Goal: Task Accomplishment & Management: Complete application form

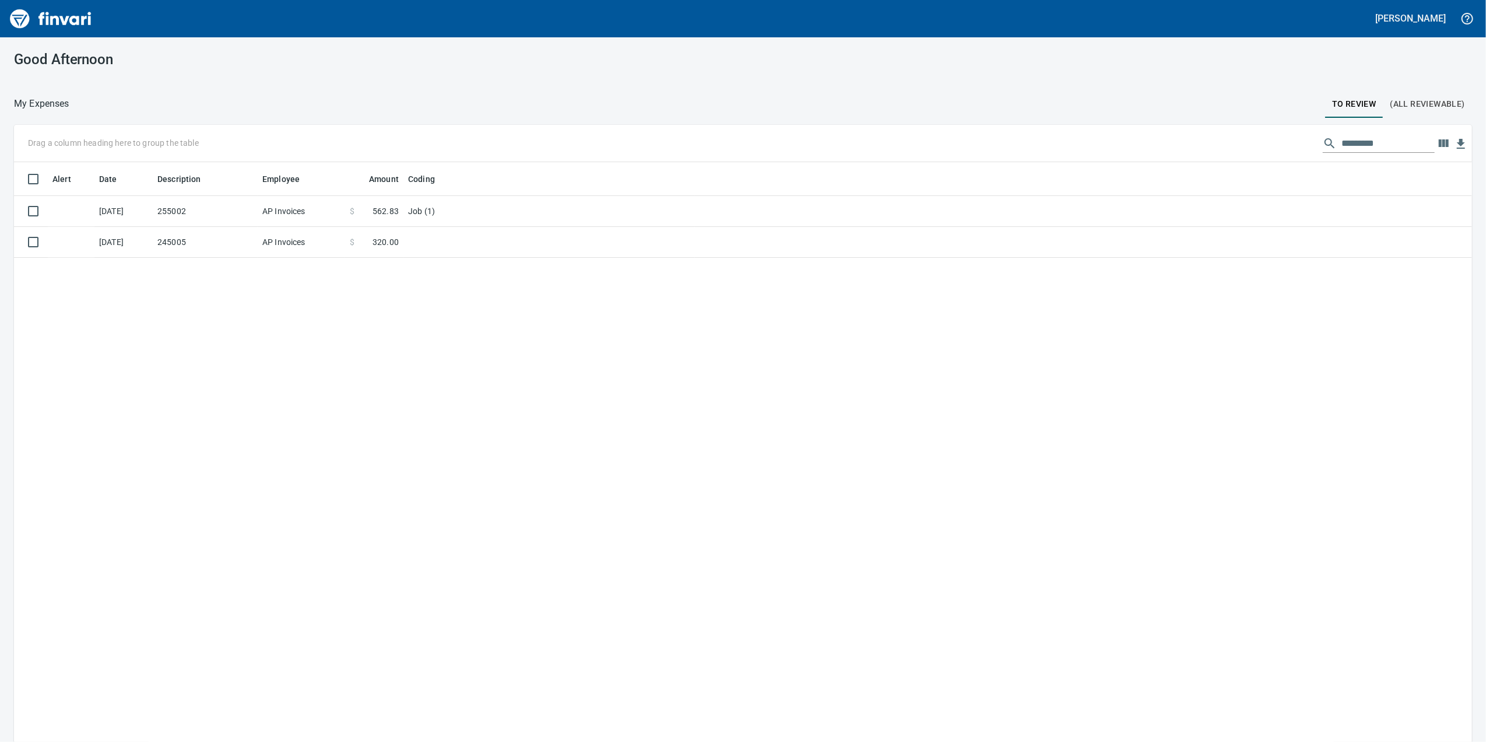
scroll to position [602, 1435]
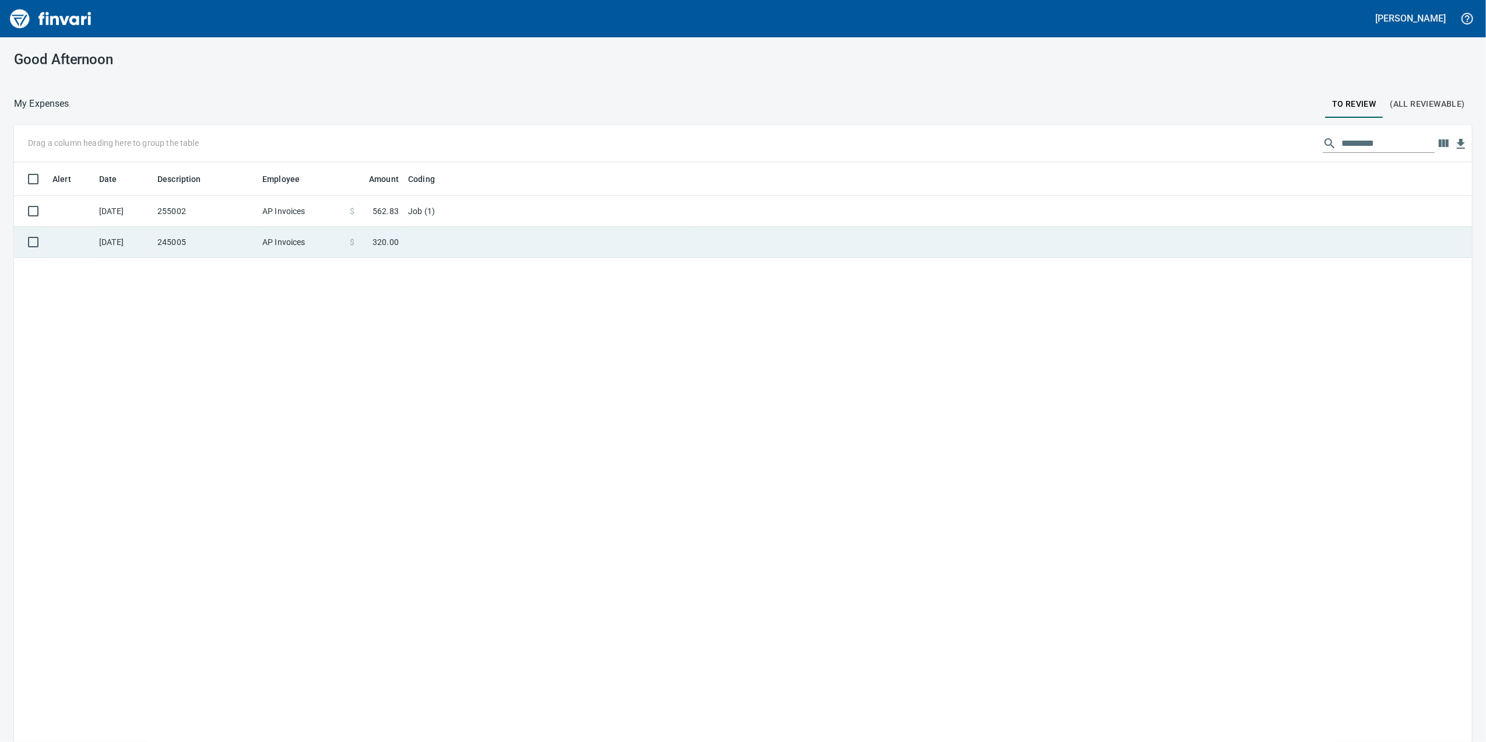
drag, startPoint x: 590, startPoint y: 224, endPoint x: 589, endPoint y: 232, distance: 8.2
click at [590, 224] on td "Job (1)" at bounding box center [549, 211] width 292 height 31
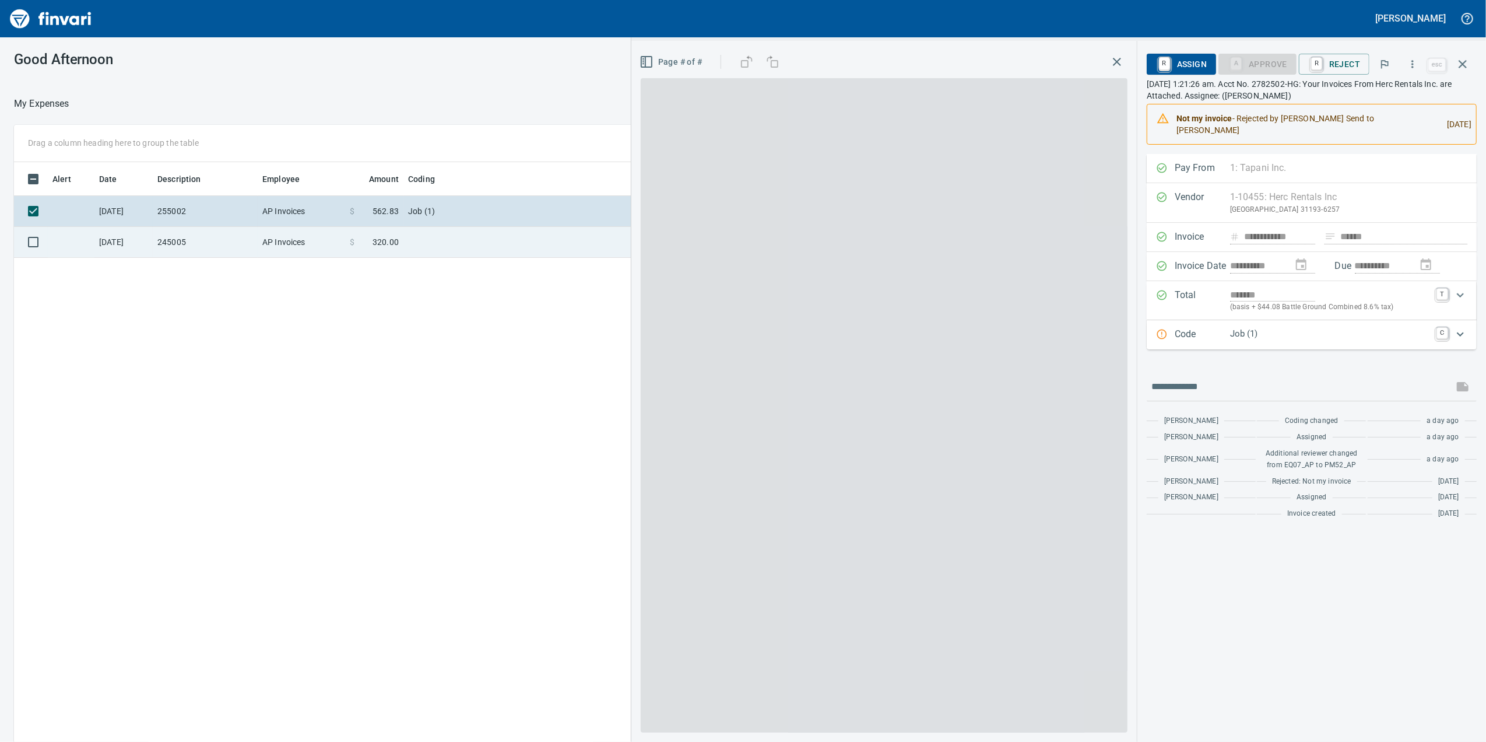
scroll to position [602, 1143]
click at [589, 234] on td at bounding box center [549, 242] width 292 height 31
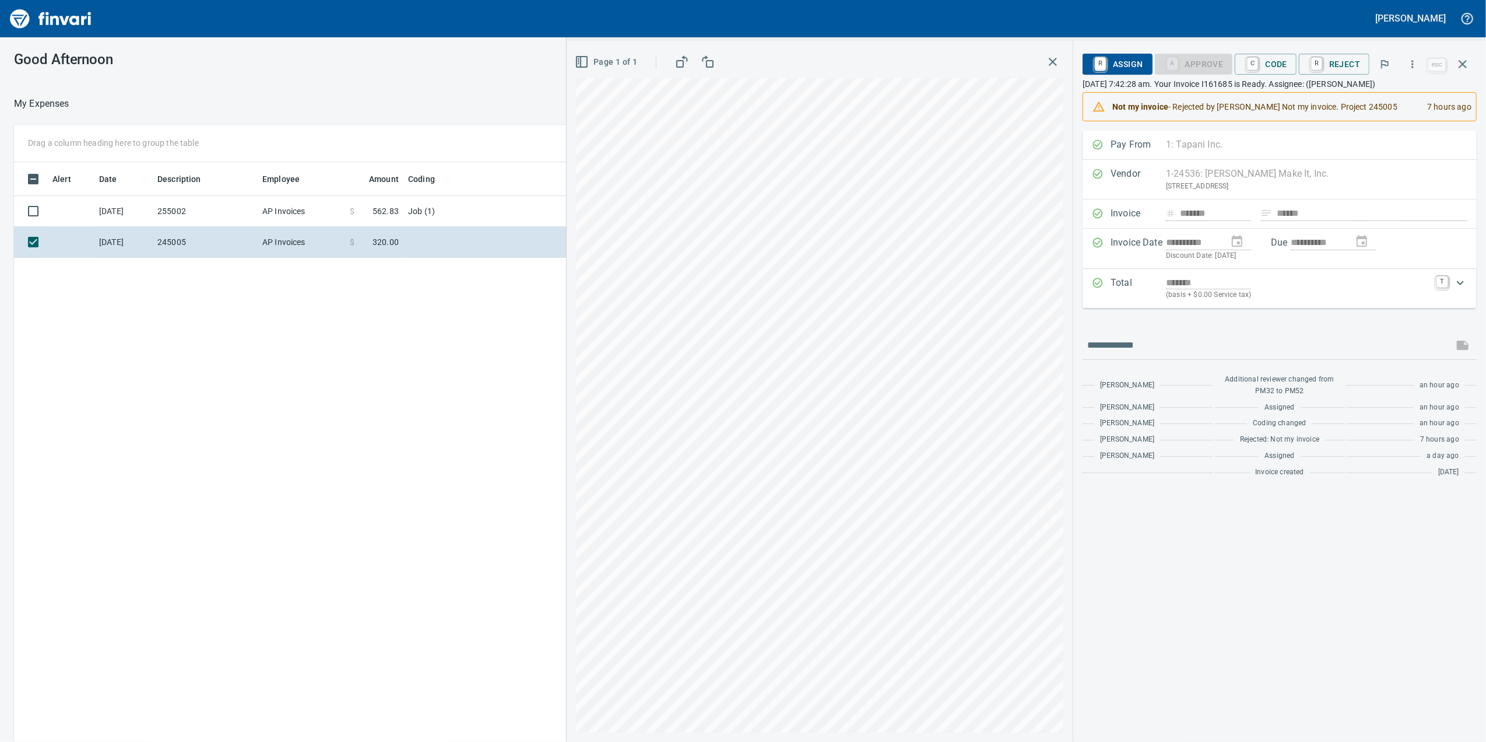
click at [1298, 283] on div "*******" at bounding box center [1298, 282] width 264 height 13
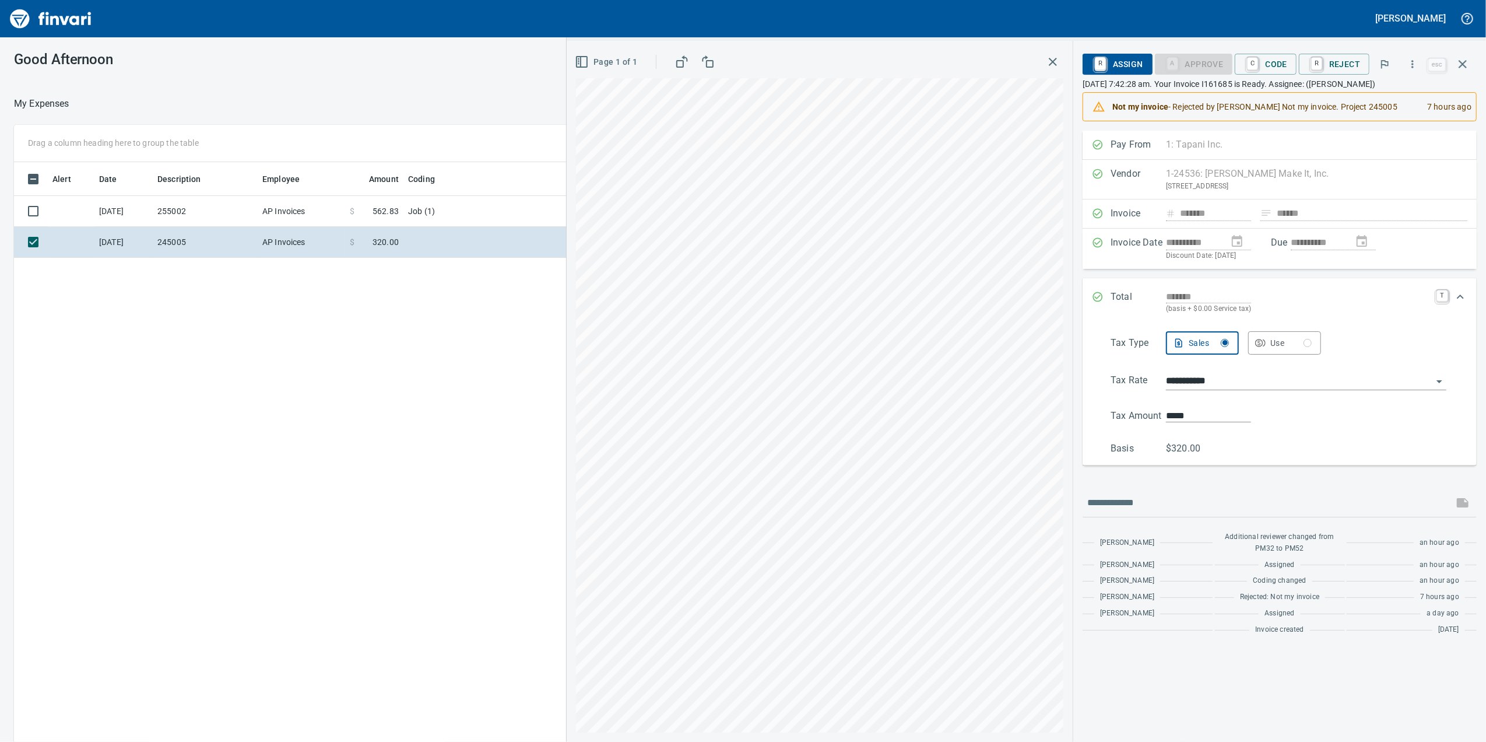
click at [1248, 54] on span "C Code" at bounding box center [1265, 64] width 43 height 20
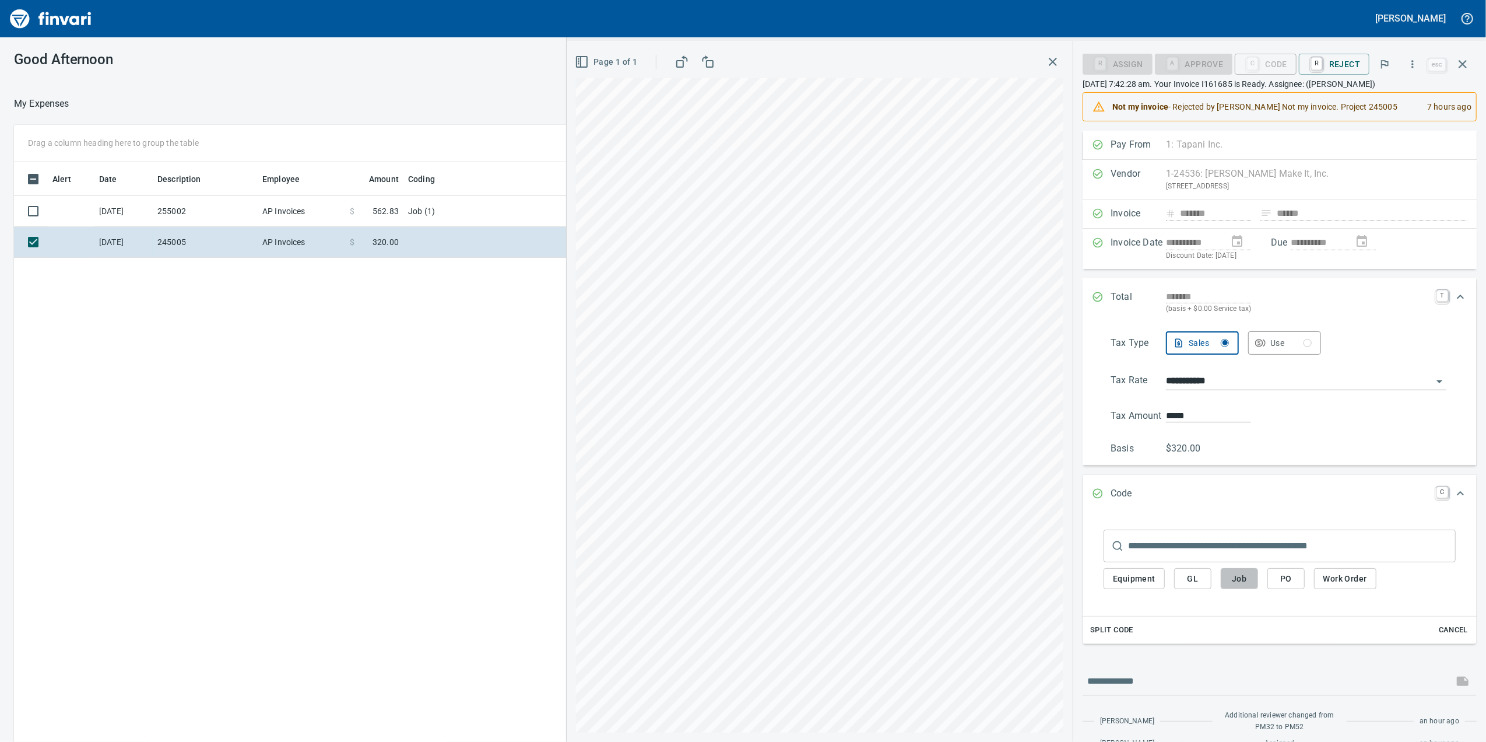
click at [1237, 582] on span "Job" at bounding box center [1239, 578] width 19 height 15
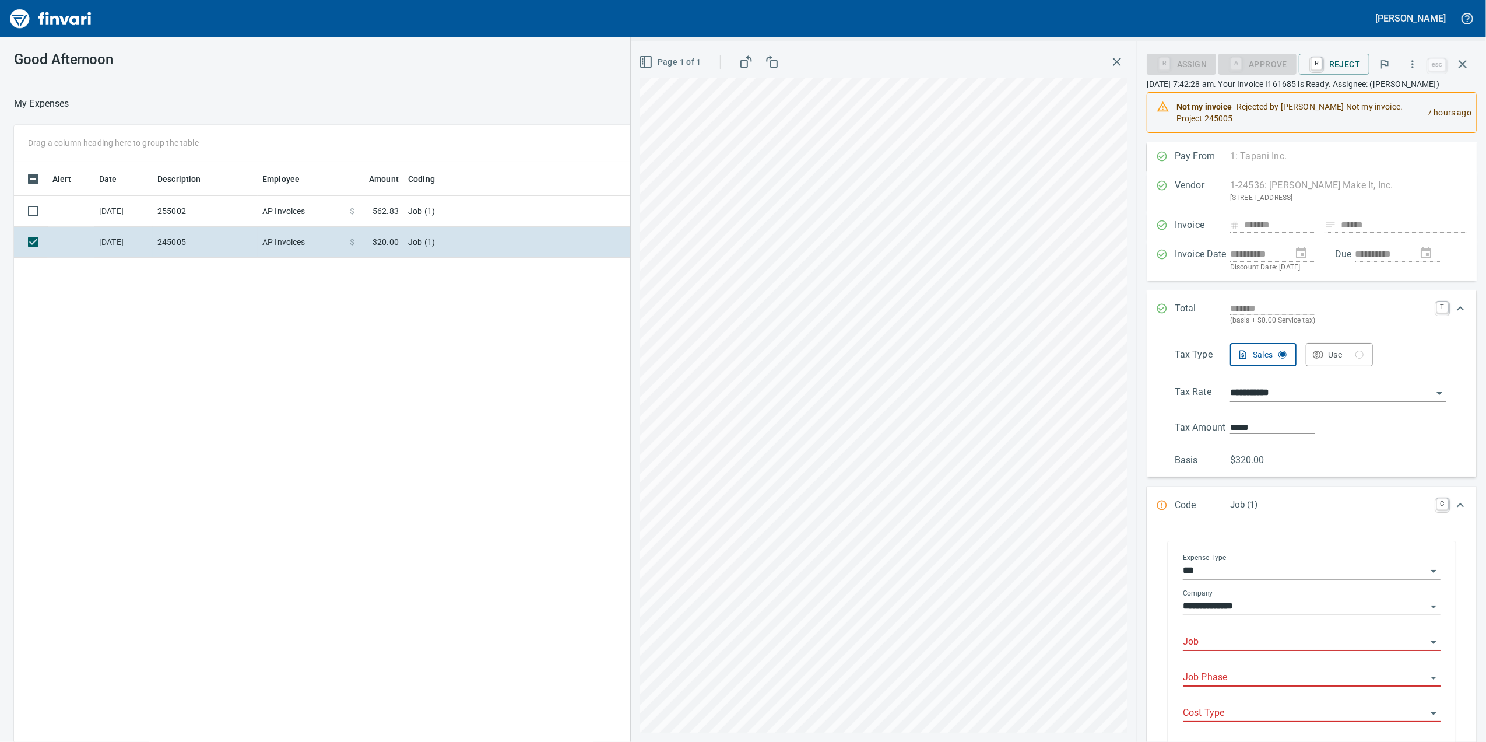
click at [1209, 650] on input "Job" at bounding box center [1305, 642] width 244 height 16
click at [1220, 688] on li "245005.: [PERSON_NAME][GEOGRAPHIC_DATA]" at bounding box center [1306, 686] width 246 height 28
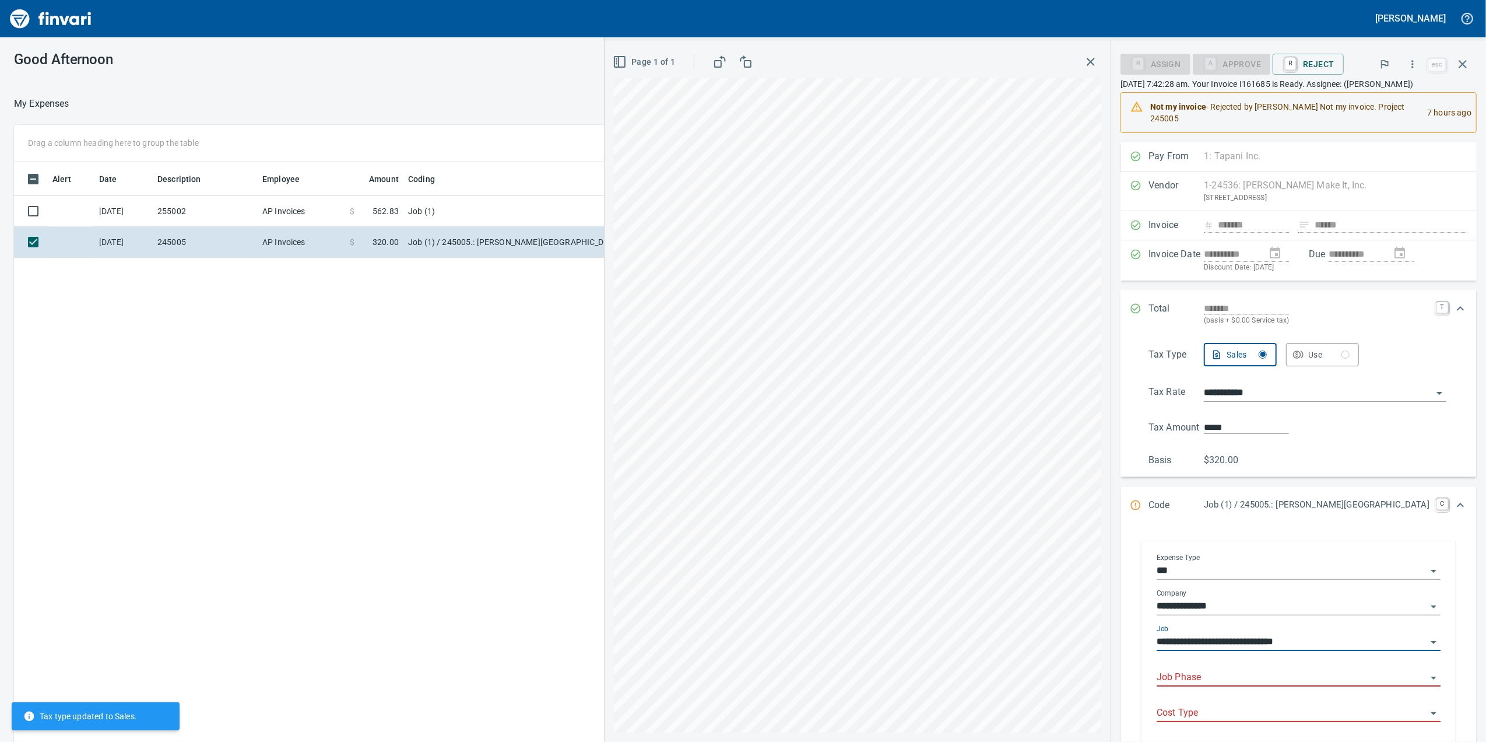
type input "**********"
click at [1223, 683] on input "Job Phase" at bounding box center [1292, 677] width 270 height 16
click at [1201, 677] on div "Job Phase" at bounding box center [1299, 673] width 284 height 26
click at [1199, 686] on input "Job Phase" at bounding box center [1292, 677] width 270 height 16
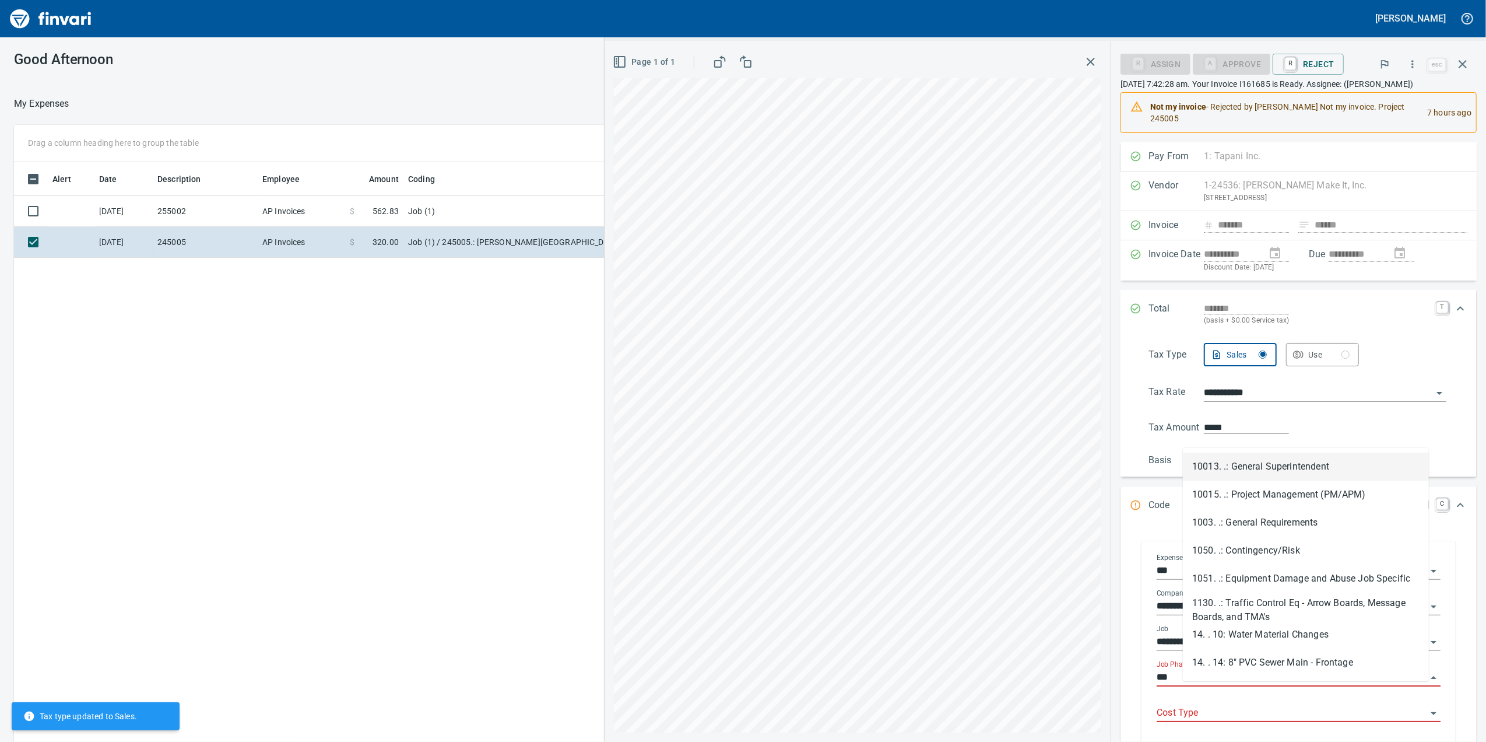
type input "****"
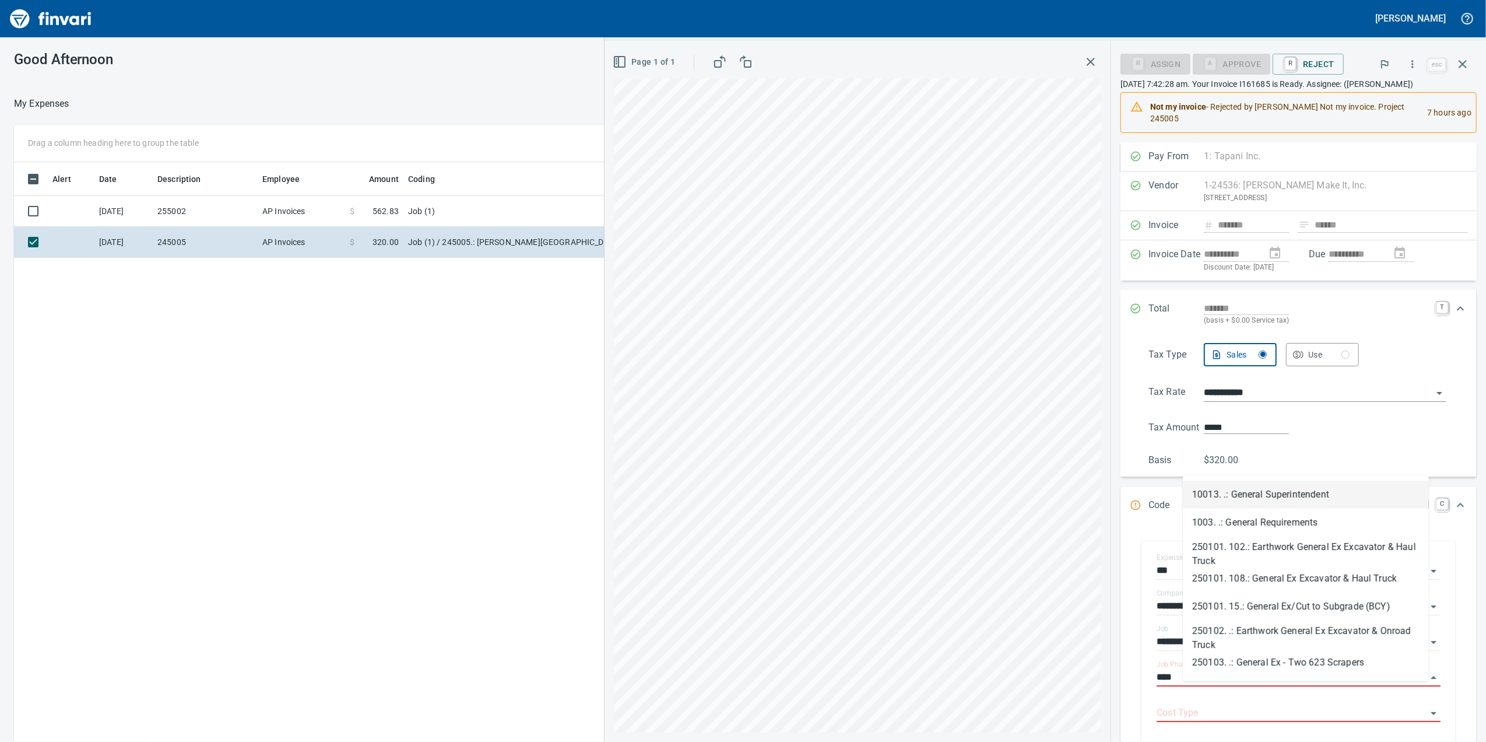
click at [1249, 514] on li "1003. .: General Requirements" at bounding box center [1306, 522] width 246 height 28
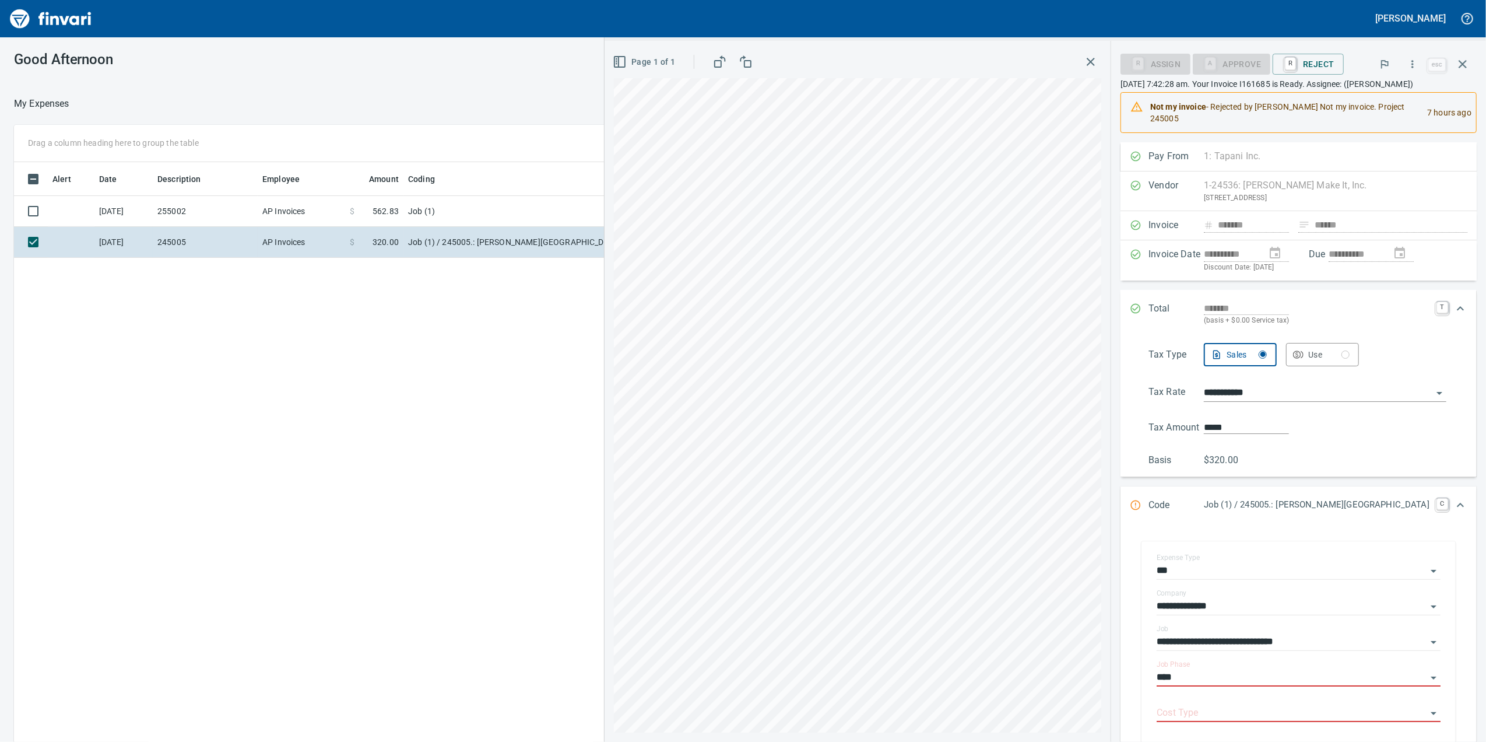
click at [1248, 511] on p "Job (1) / 245005.: [PERSON_NAME][GEOGRAPHIC_DATA]" at bounding box center [1317, 504] width 226 height 13
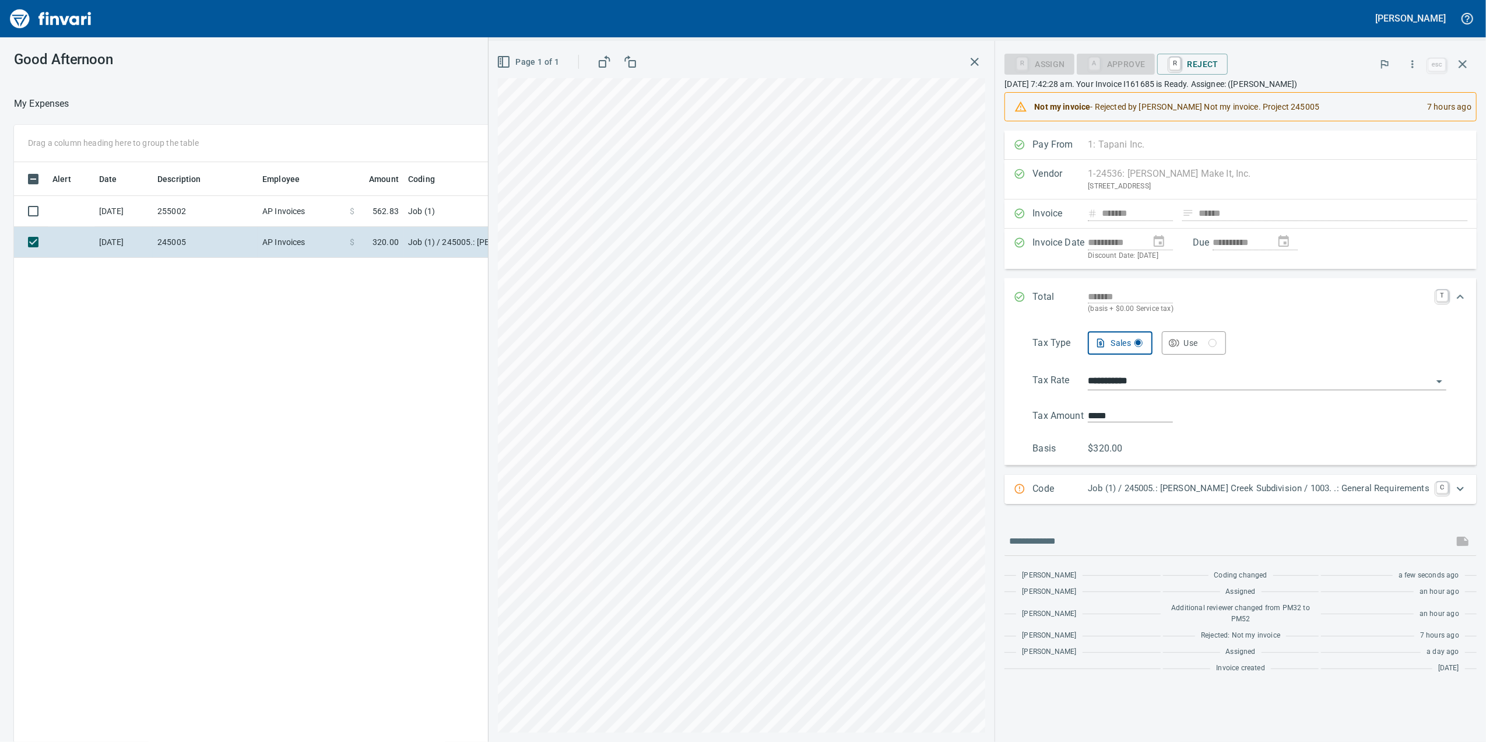
click at [1191, 494] on p "Job (1) / 245005.: [PERSON_NAME] Creek Subdivision / 1003. .: General Requireme…" at bounding box center [1259, 488] width 342 height 13
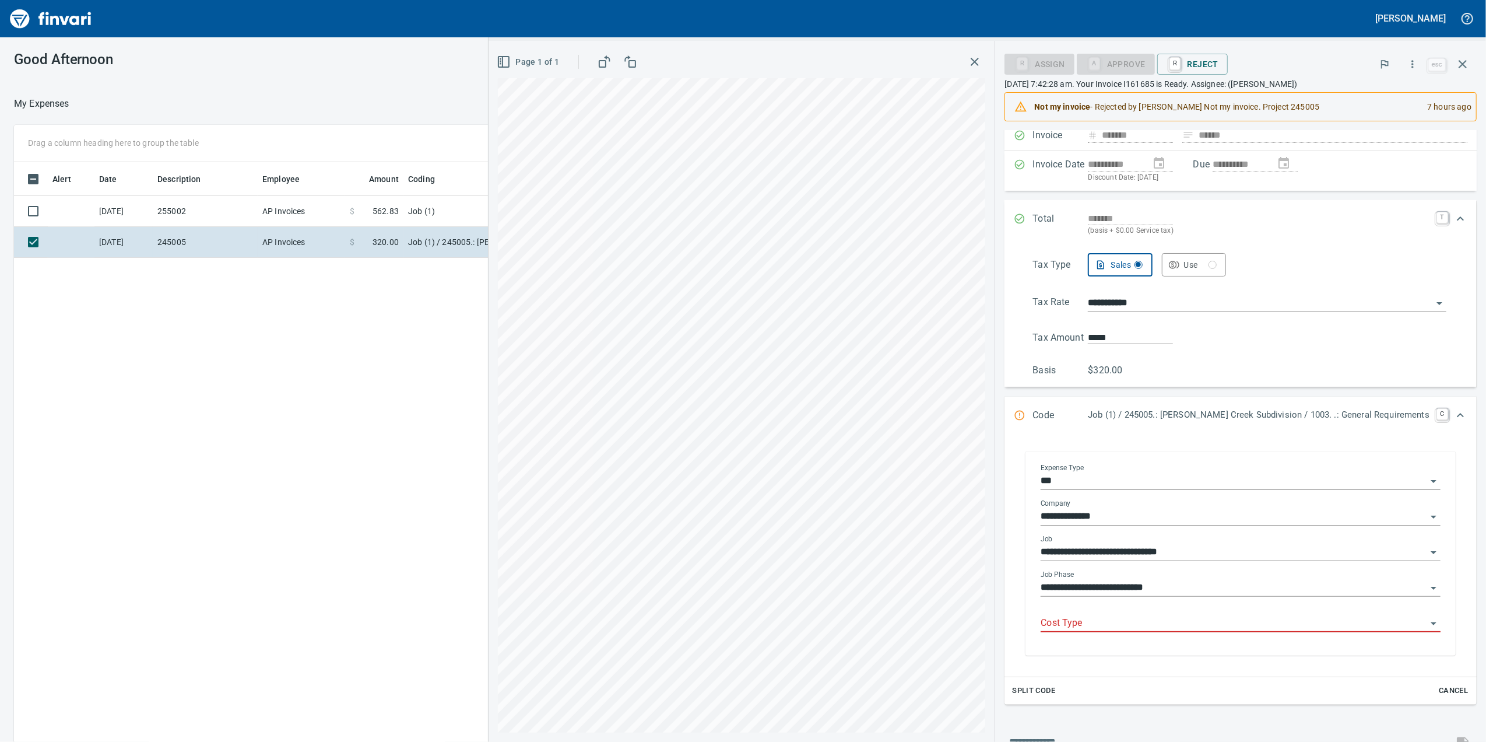
scroll to position [227, 0]
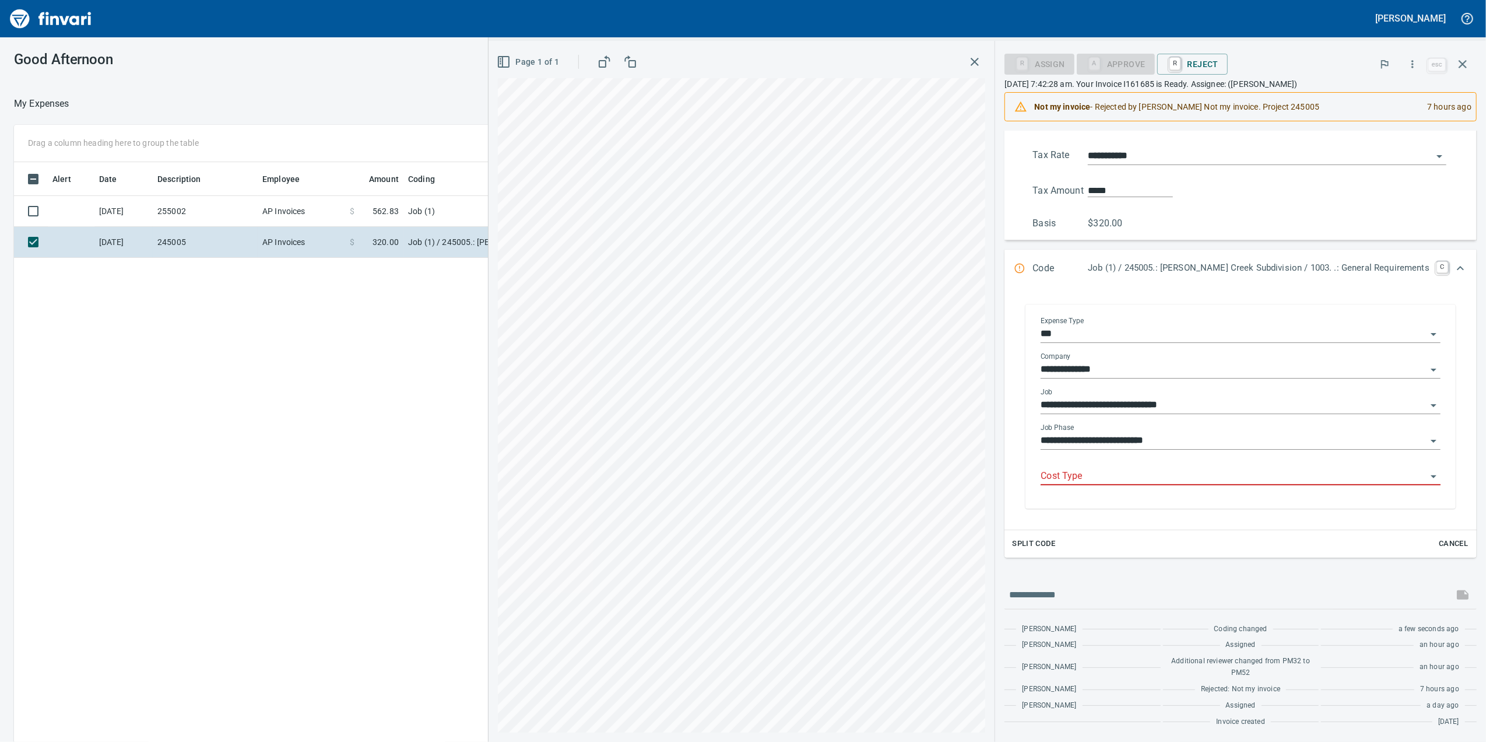
click at [1138, 480] on input "Cost Type" at bounding box center [1234, 476] width 386 height 16
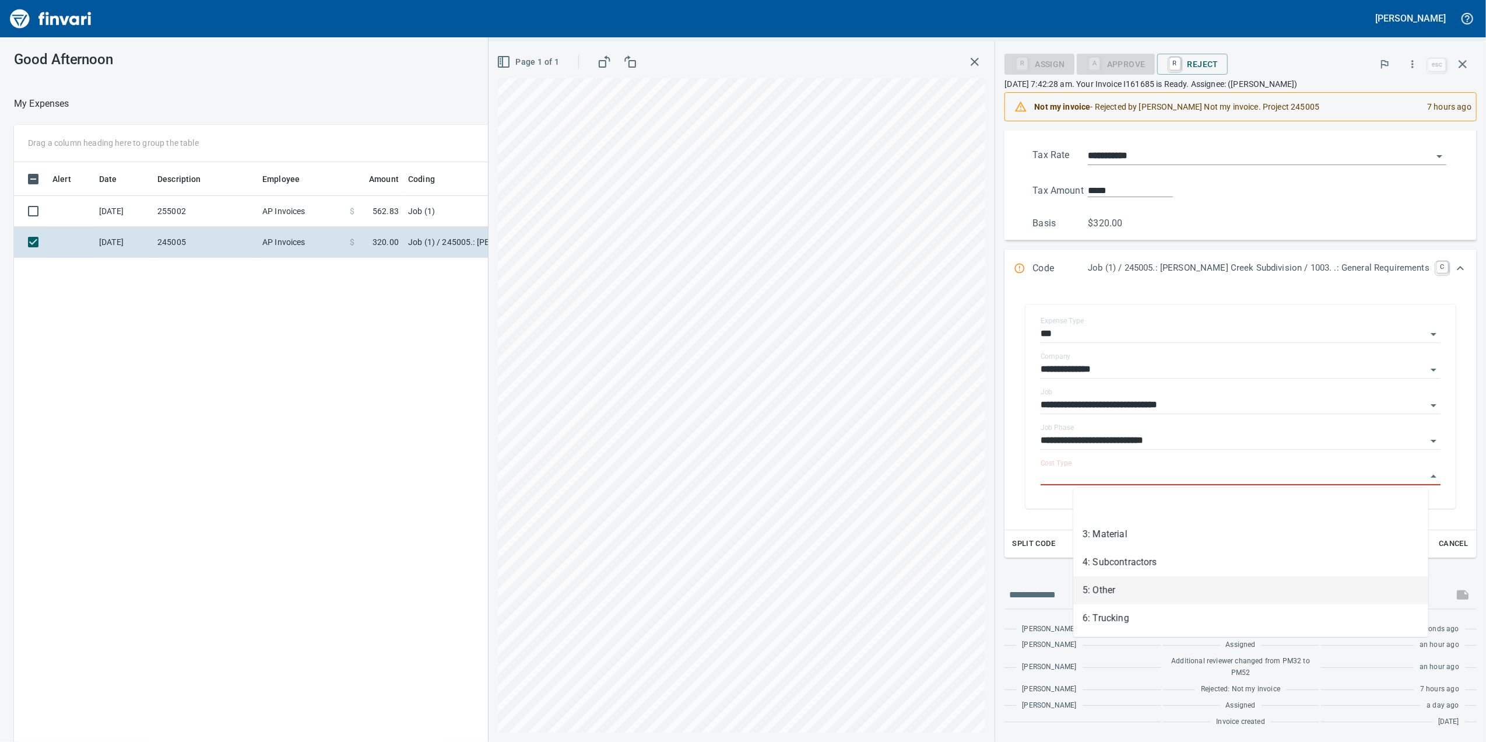
click at [1134, 580] on li "5: Other" at bounding box center [1250, 590] width 355 height 28
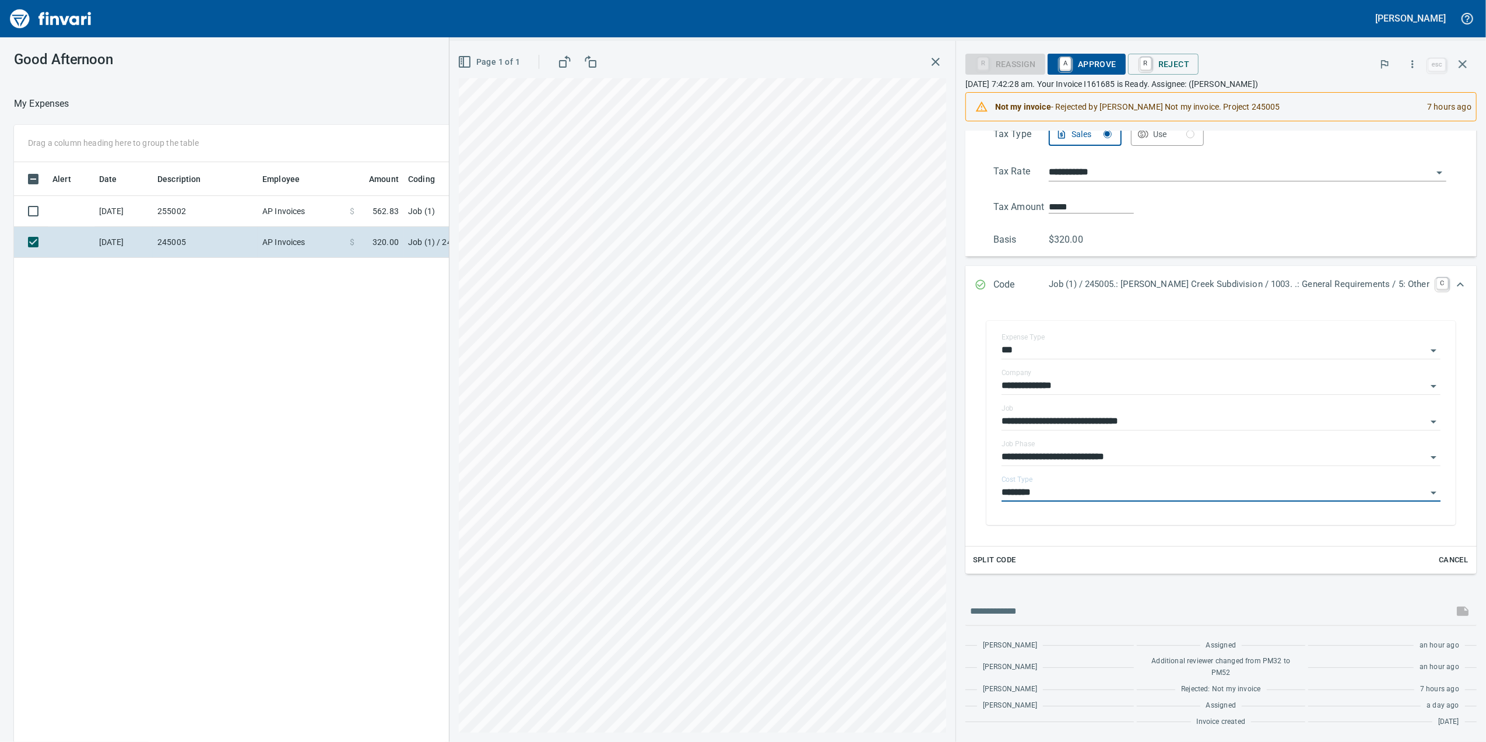
type input "********"
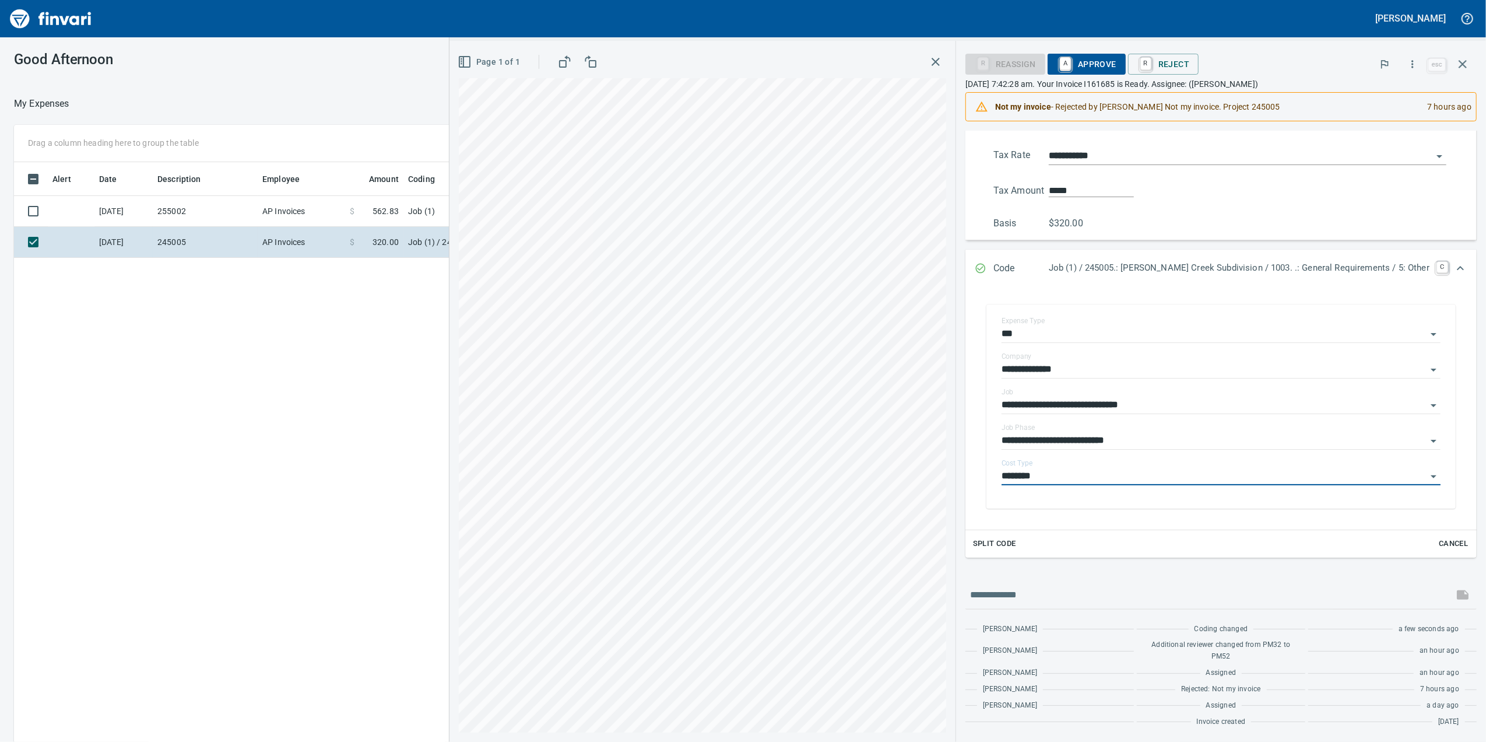
scroll to position [227, 0]
click at [1117, 63] on span "A Approve" at bounding box center [1086, 64] width 59 height 20
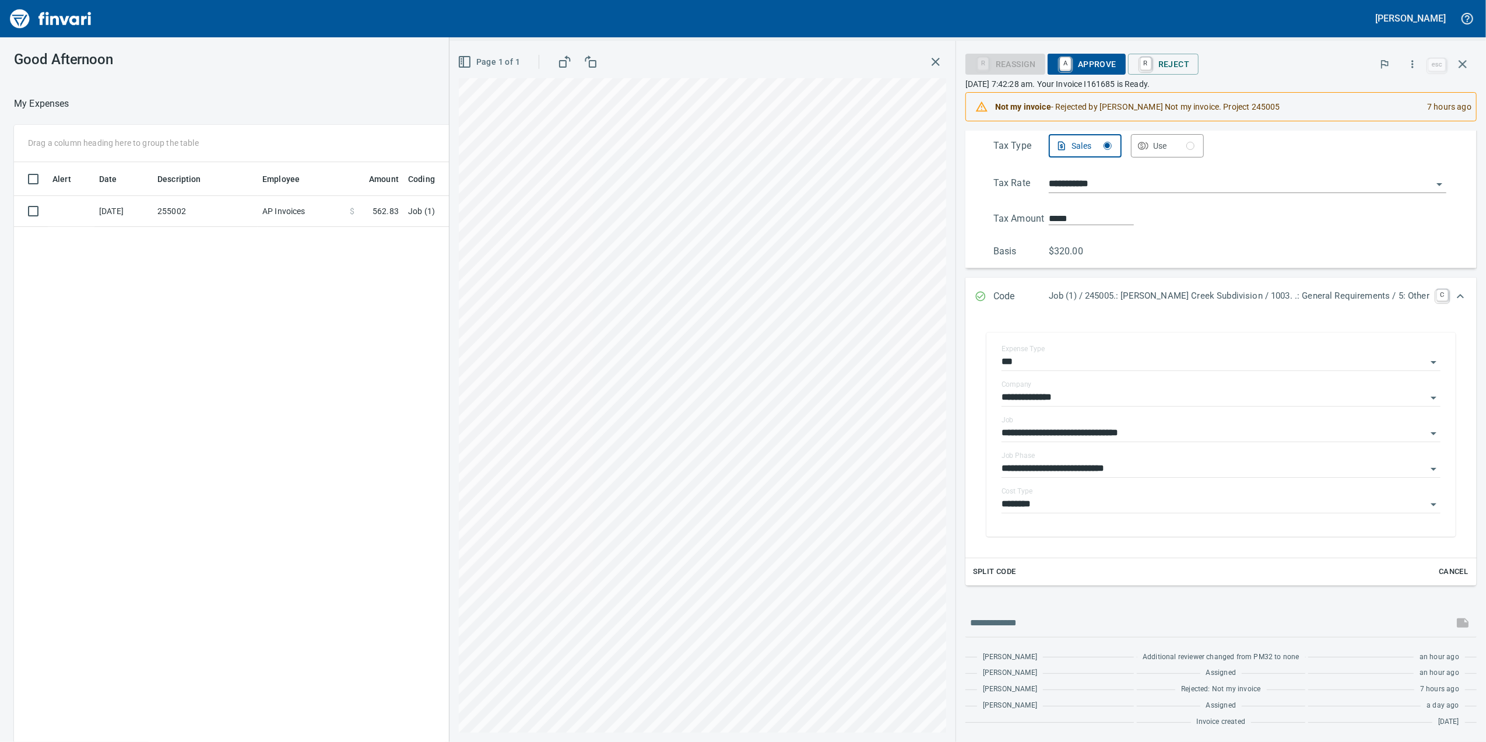
scroll to position [215, 0]
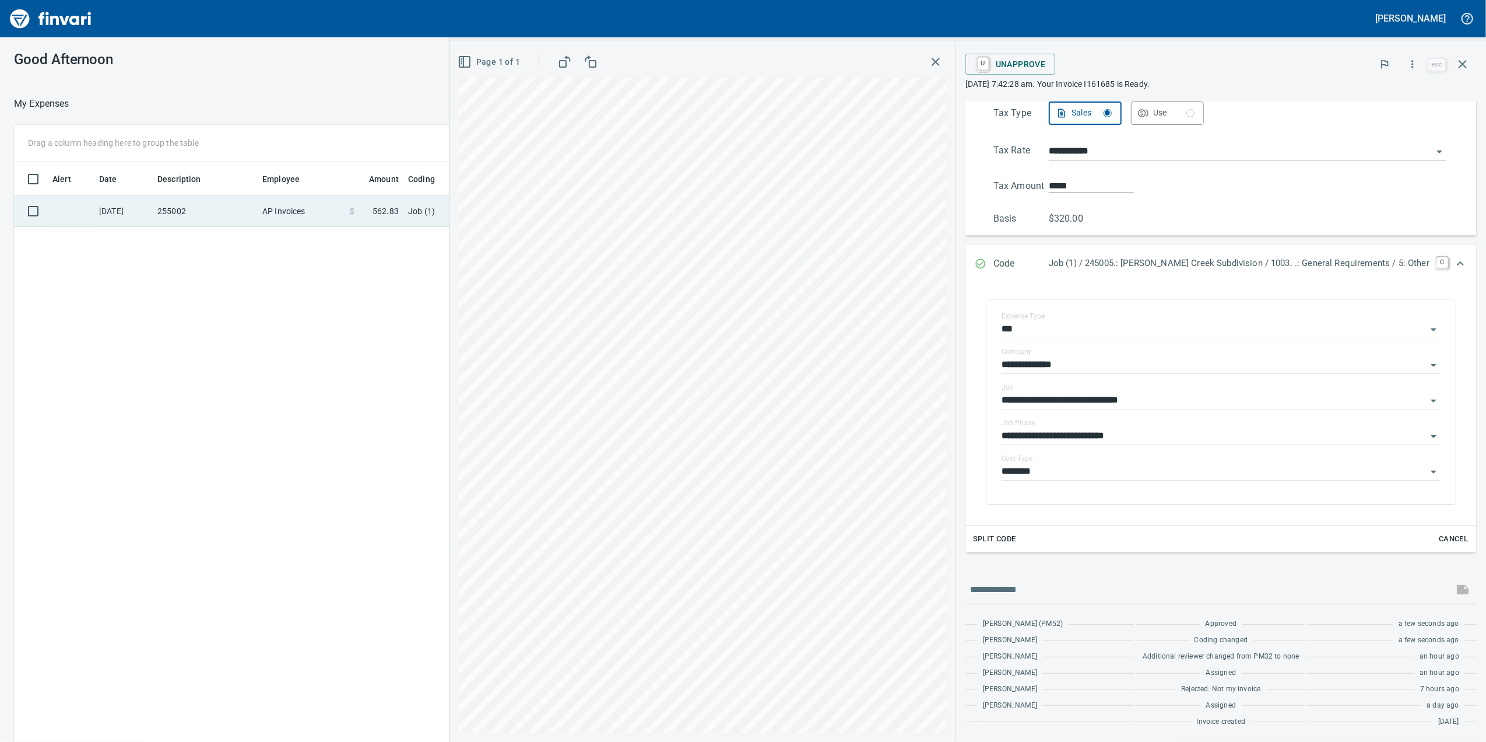
click at [318, 222] on td "AP Invoices" at bounding box center [301, 211] width 87 height 31
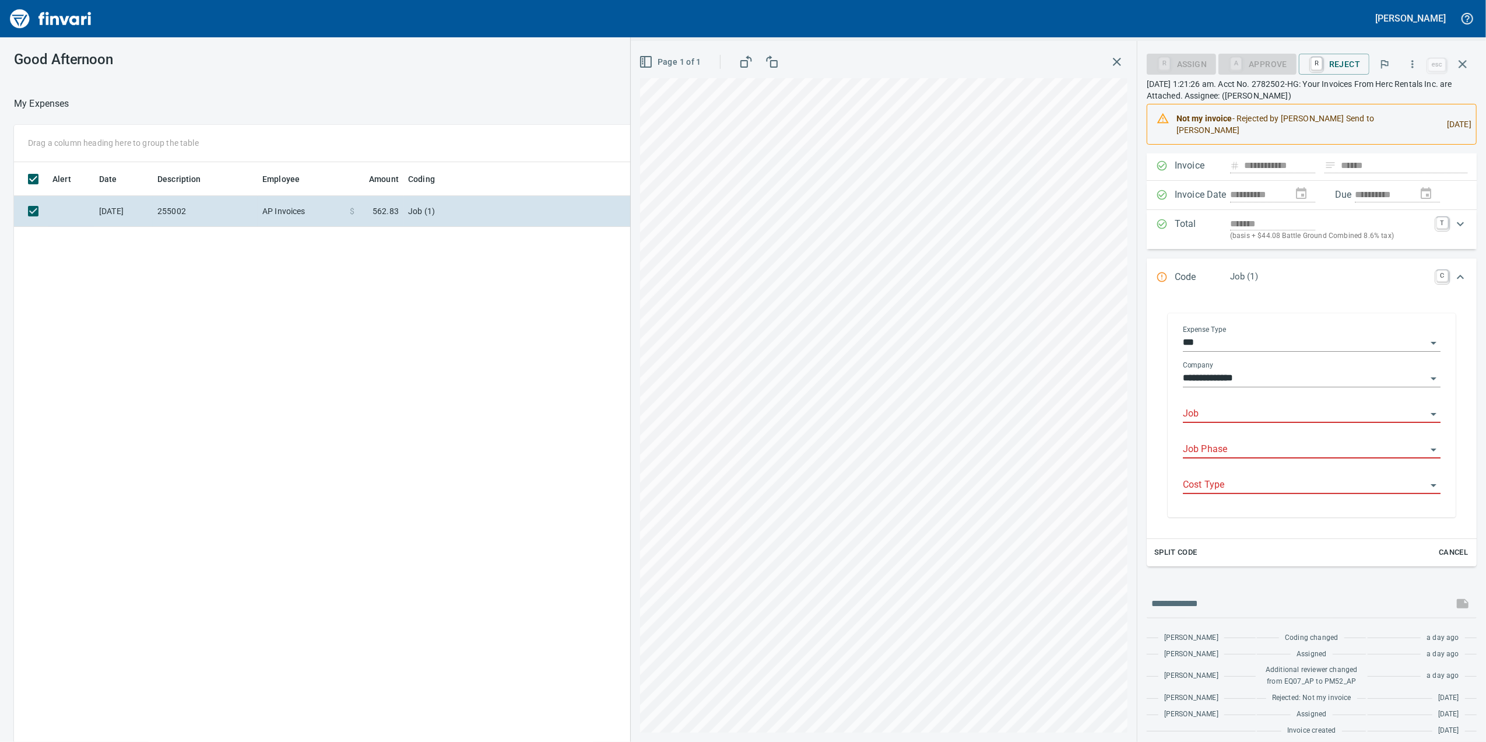
scroll to position [602, 1143]
click at [1199, 406] on input "Job" at bounding box center [1305, 414] width 244 height 16
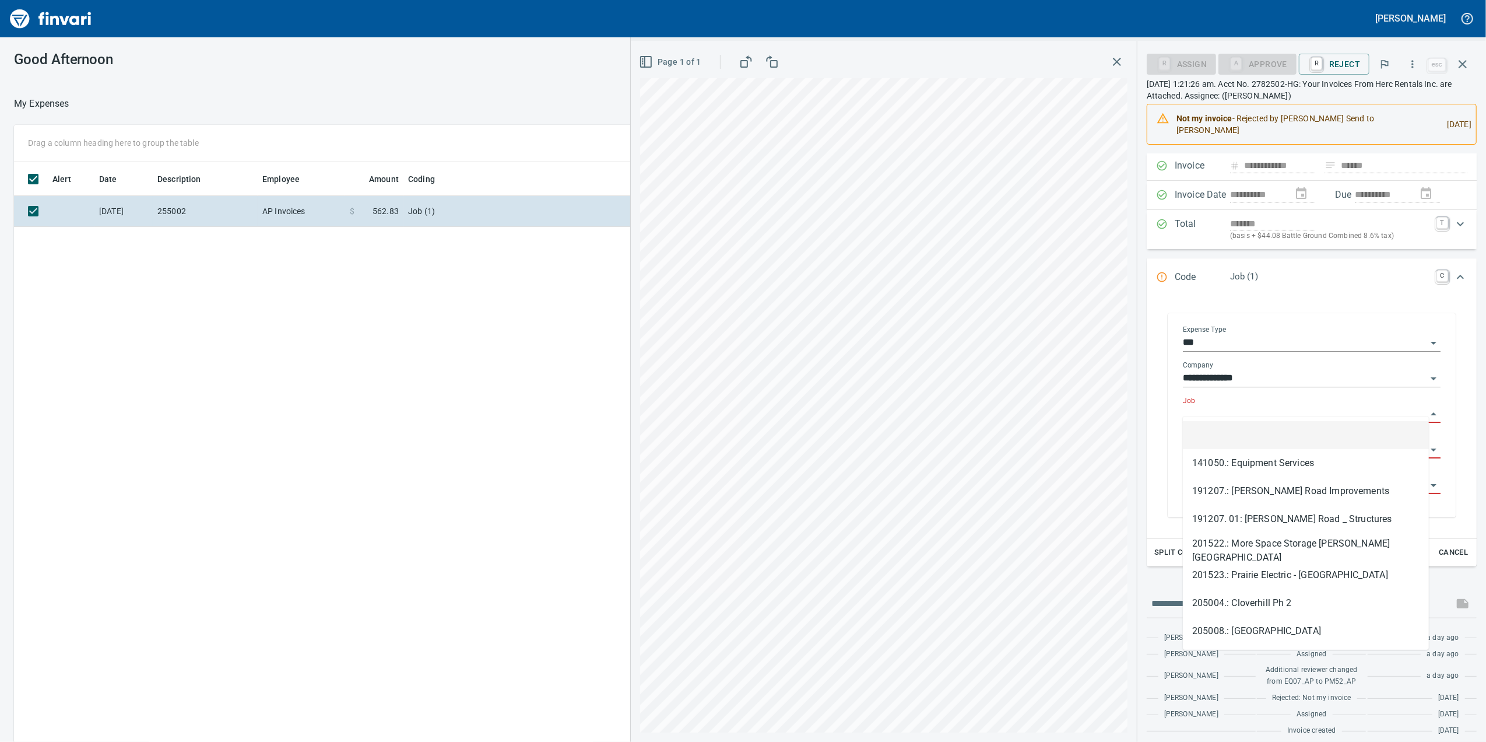
type input "*"
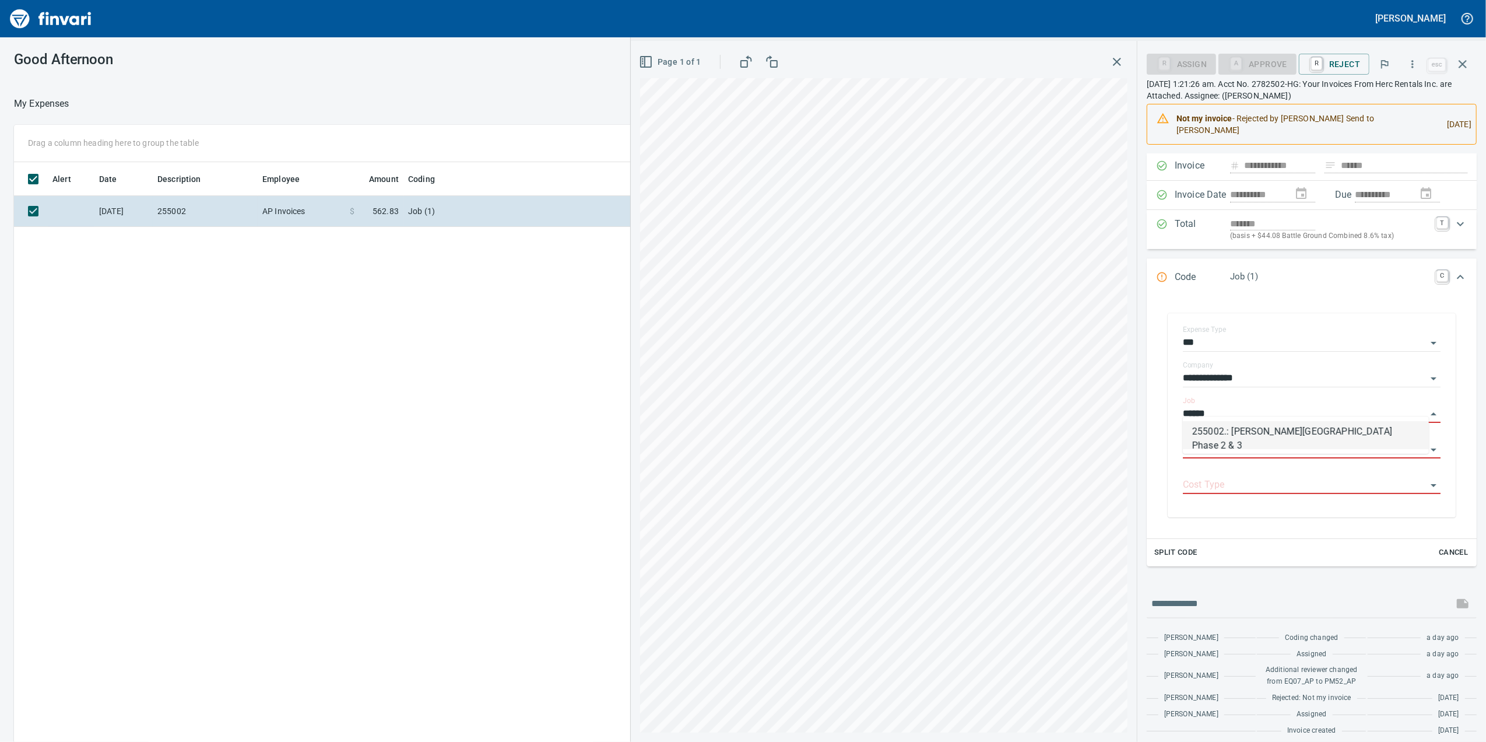
click at [1243, 431] on li "255002.: [PERSON_NAME][GEOGRAPHIC_DATA] Phase 2 & 3" at bounding box center [1306, 435] width 246 height 28
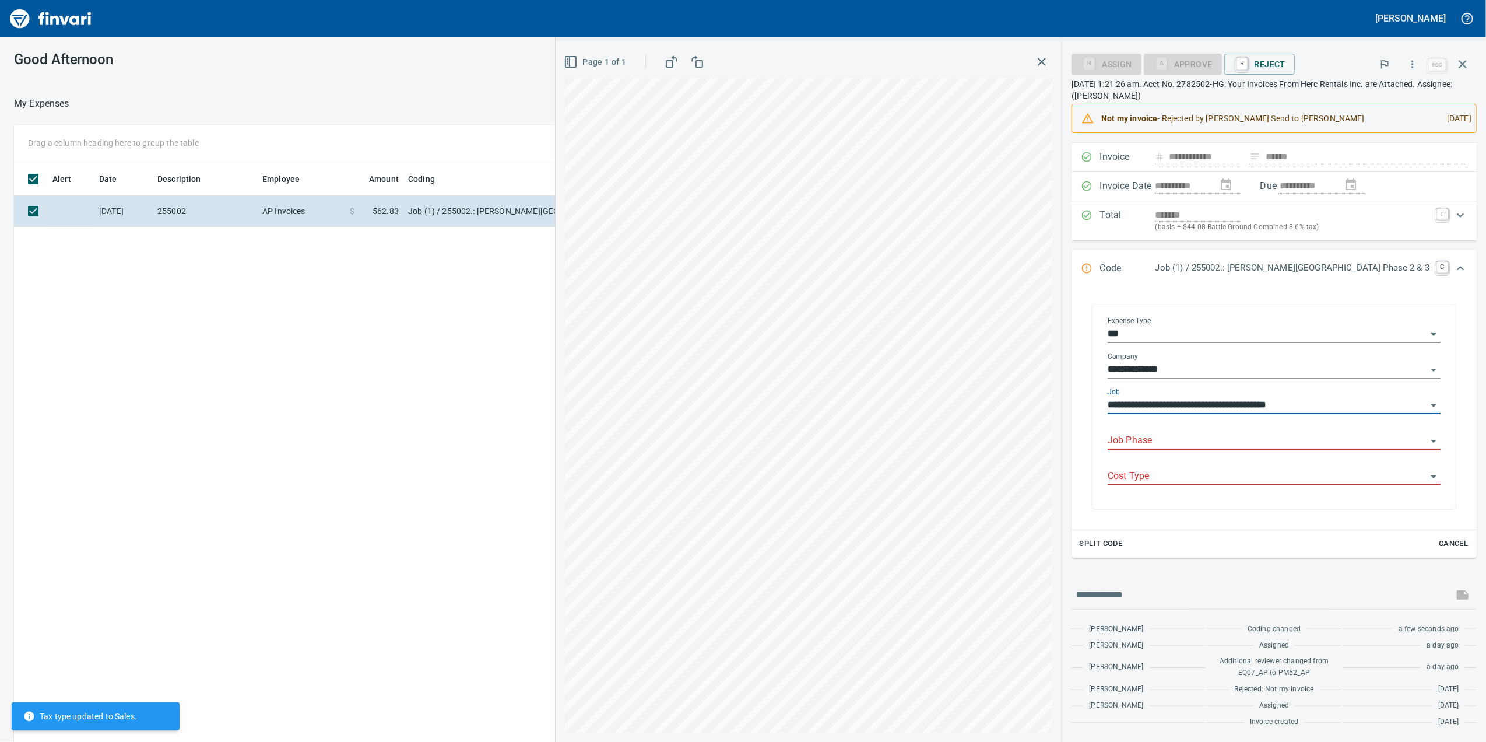
scroll to position [71, 0]
type input "**********"
click at [1223, 448] on input "Job Phase" at bounding box center [1267, 441] width 319 height 16
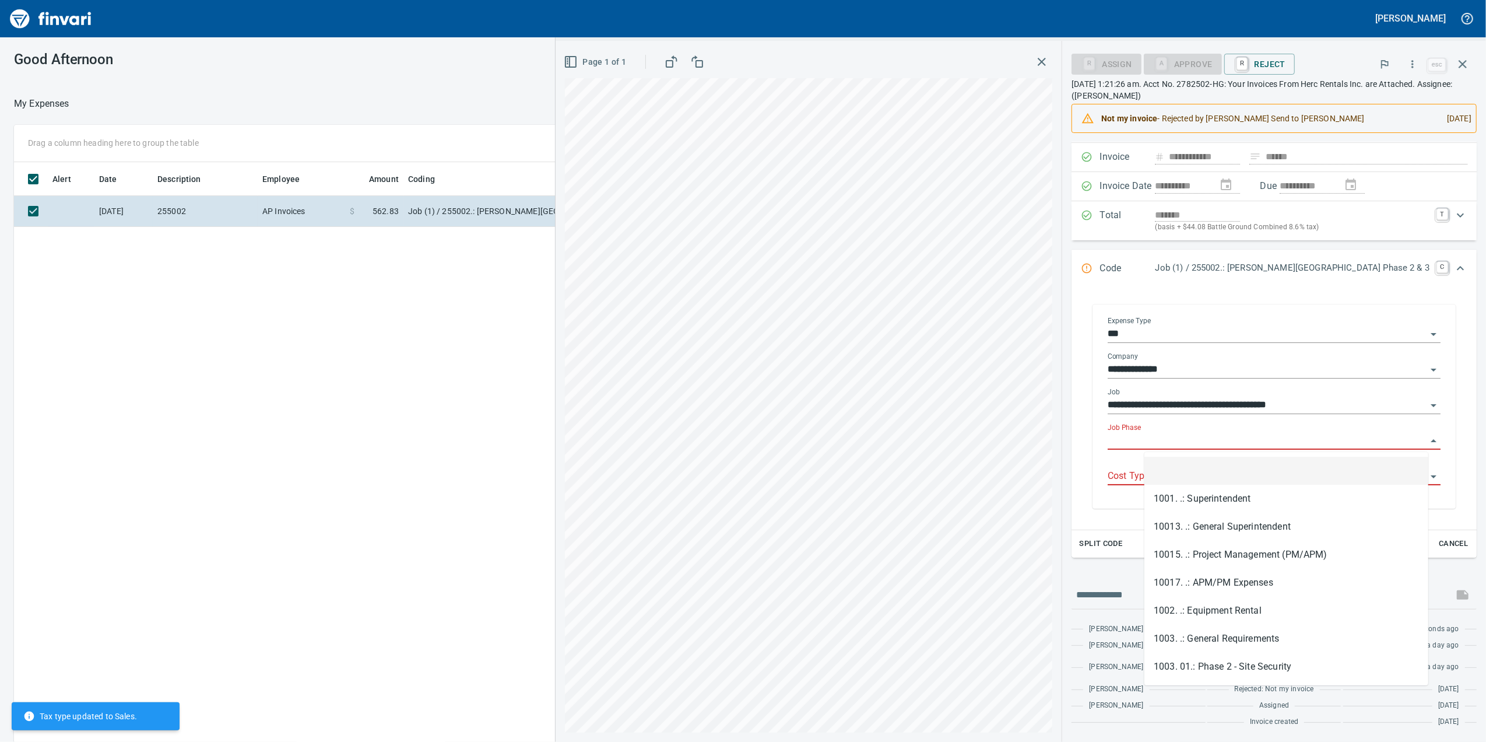
type input "*"
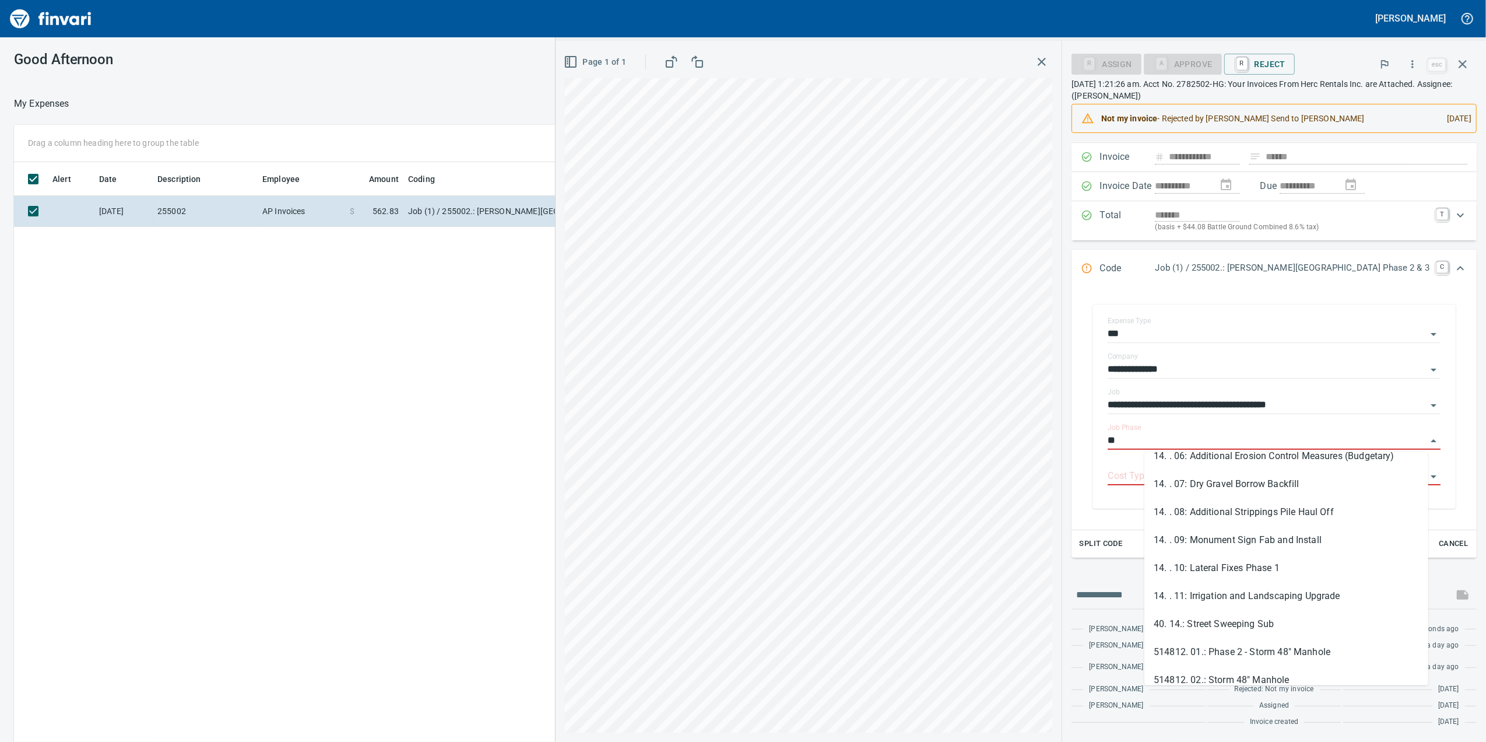
scroll to position [155, 0]
click at [1258, 570] on li "14. . 10: Lateral Fixes Phase 1" at bounding box center [1287, 567] width 284 height 28
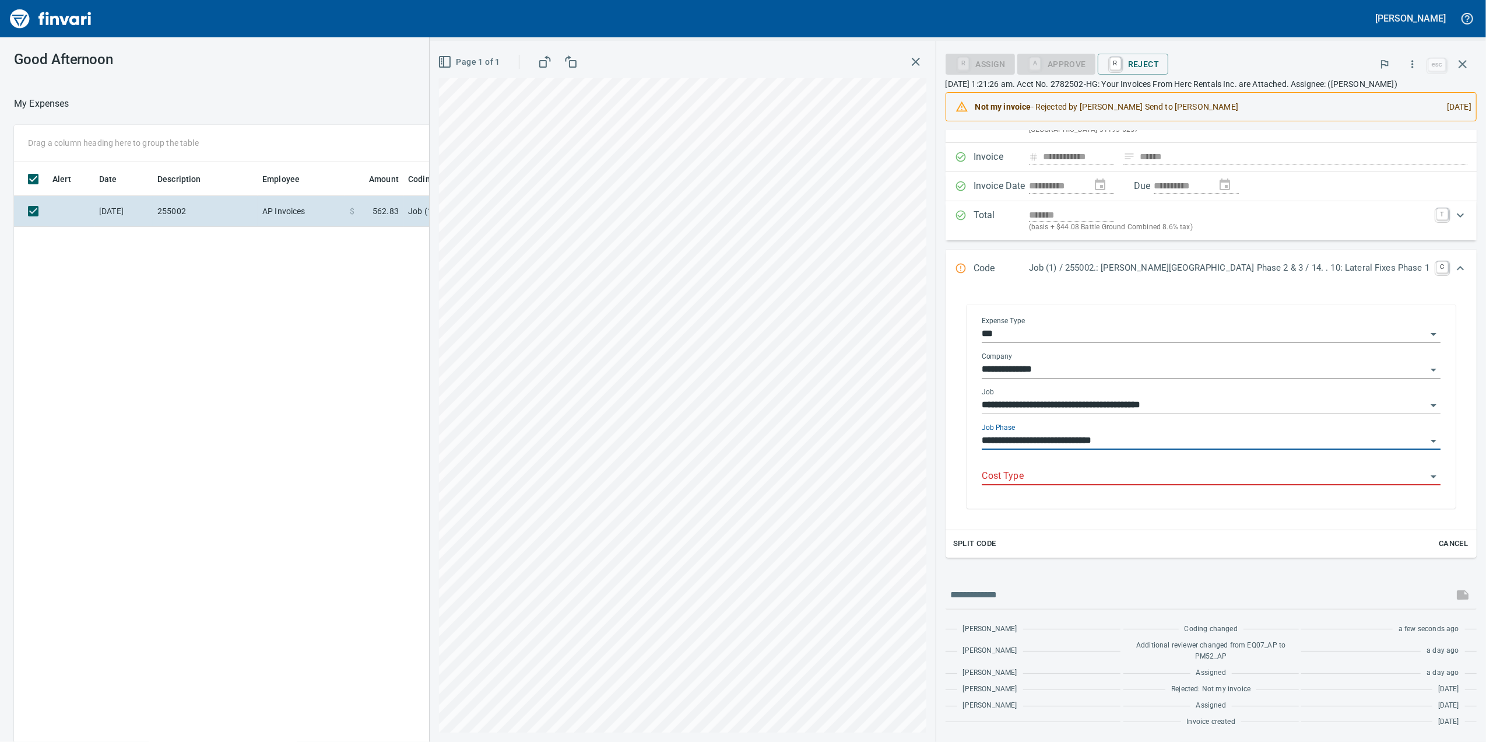
scroll to position [71, 0]
type input "**********"
click at [1178, 471] on input "Cost Type" at bounding box center [1204, 476] width 445 height 16
drag, startPoint x: 1034, startPoint y: 466, endPoint x: 1405, endPoint y: 68, distance: 544.6
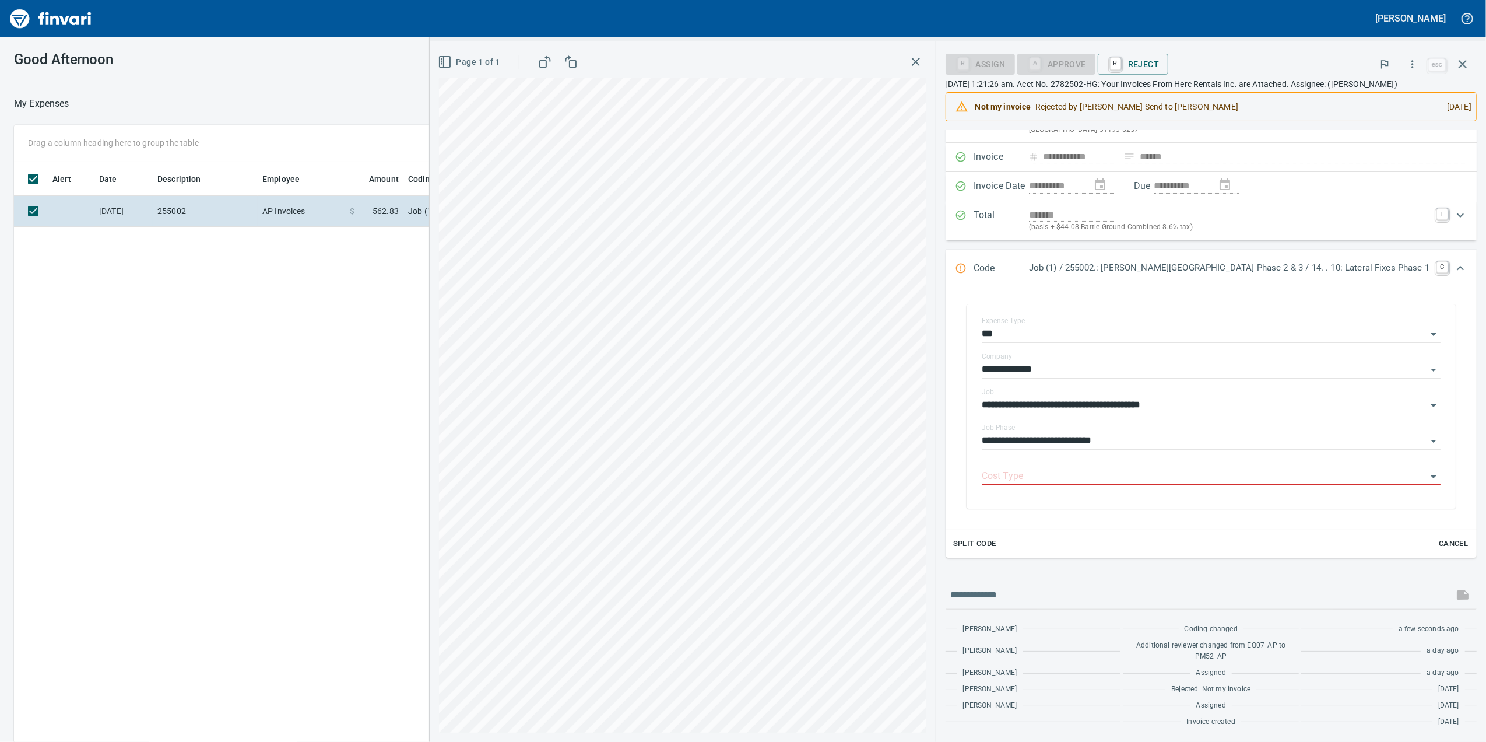
click at [1405, 68] on button "button" at bounding box center [1413, 64] width 26 height 26
click at [1369, 99] on span "Download" at bounding box center [1410, 98] width 112 height 14
click at [1052, 477] on input "Cost Type" at bounding box center [1204, 476] width 445 height 16
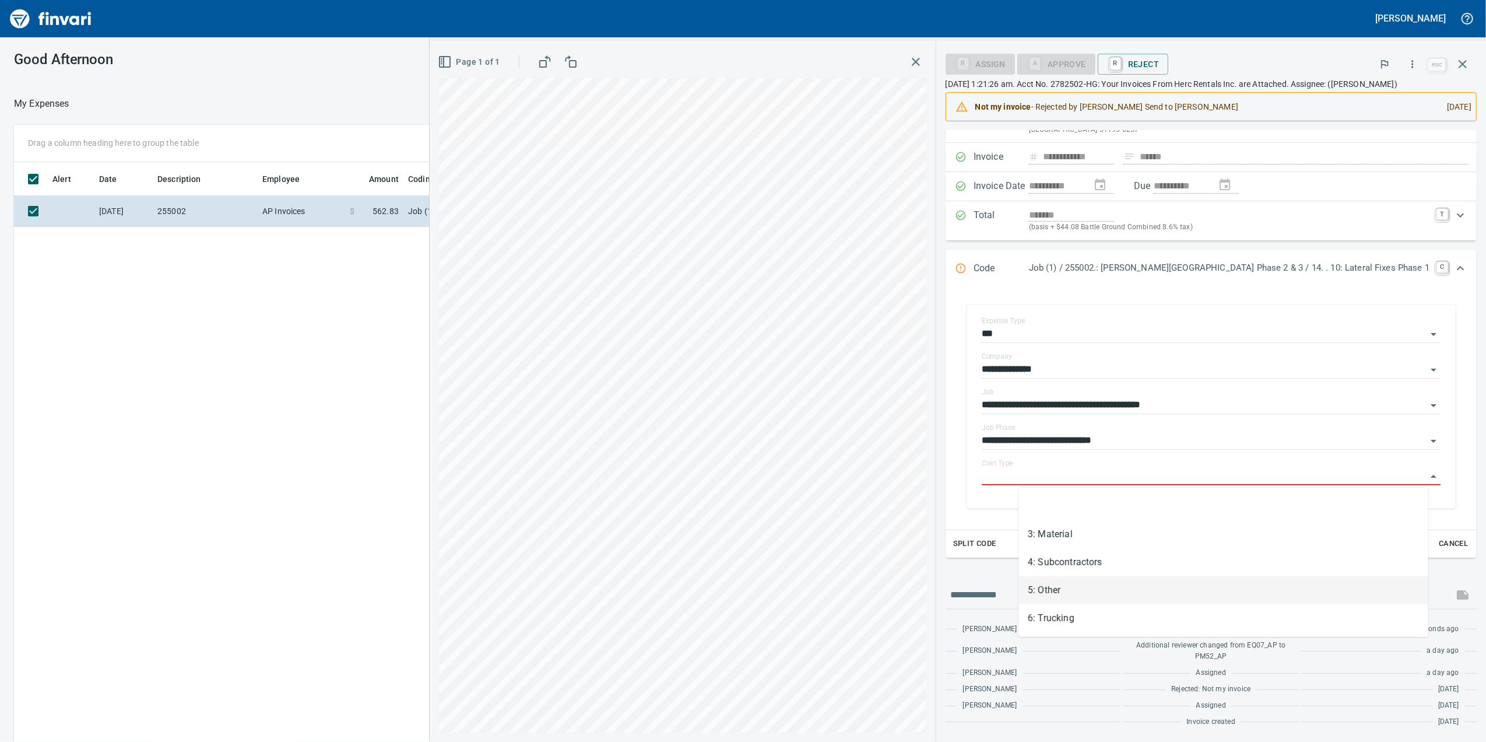
click at [1102, 597] on li "5: Other" at bounding box center [1224, 590] width 410 height 28
type input "********"
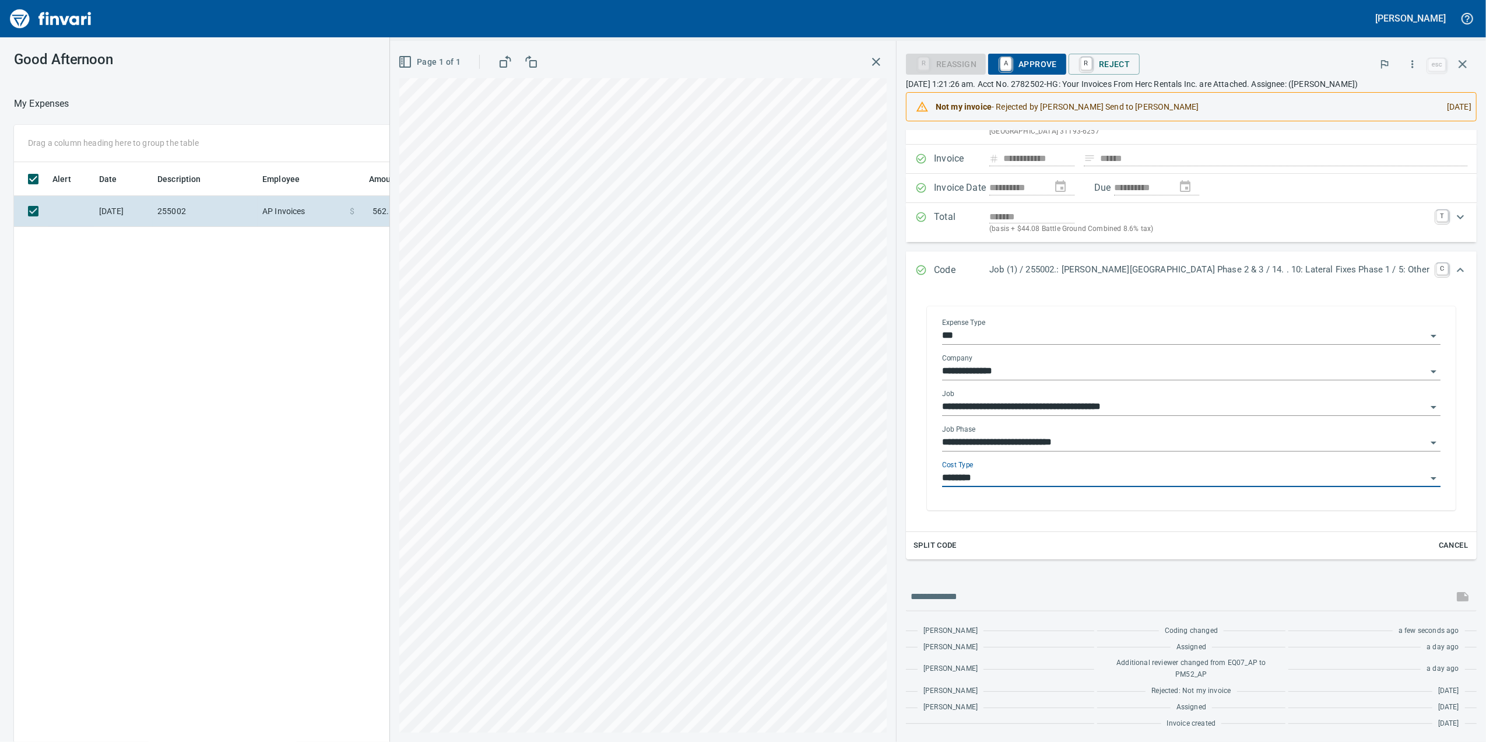
scroll to position [71, 0]
click at [1057, 61] on span "A Approve" at bounding box center [1027, 64] width 59 height 20
